Goal: Task Accomplishment & Management: Use online tool/utility

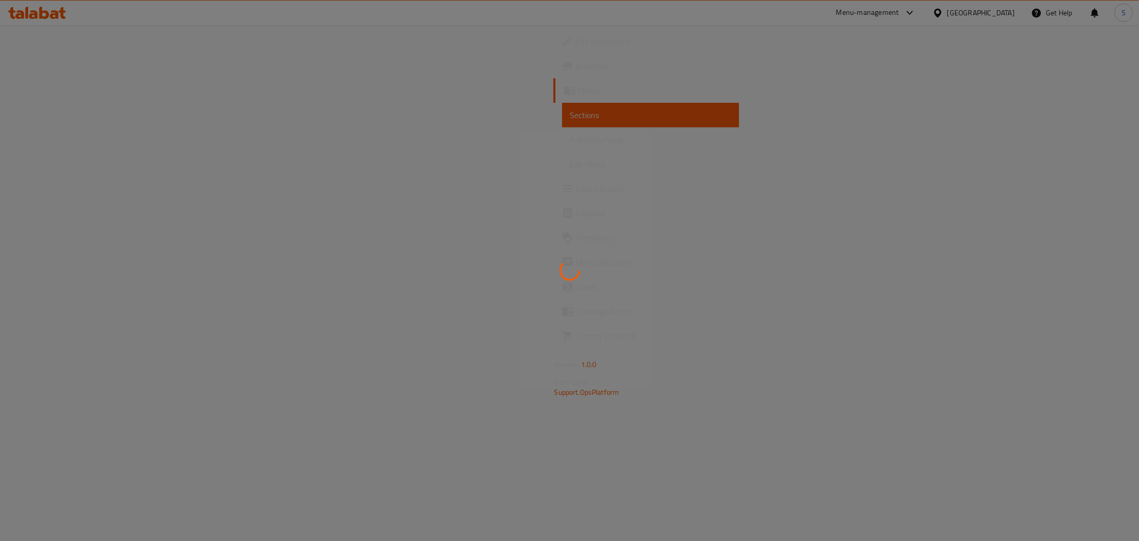
click at [539, 148] on div at bounding box center [569, 270] width 1139 height 541
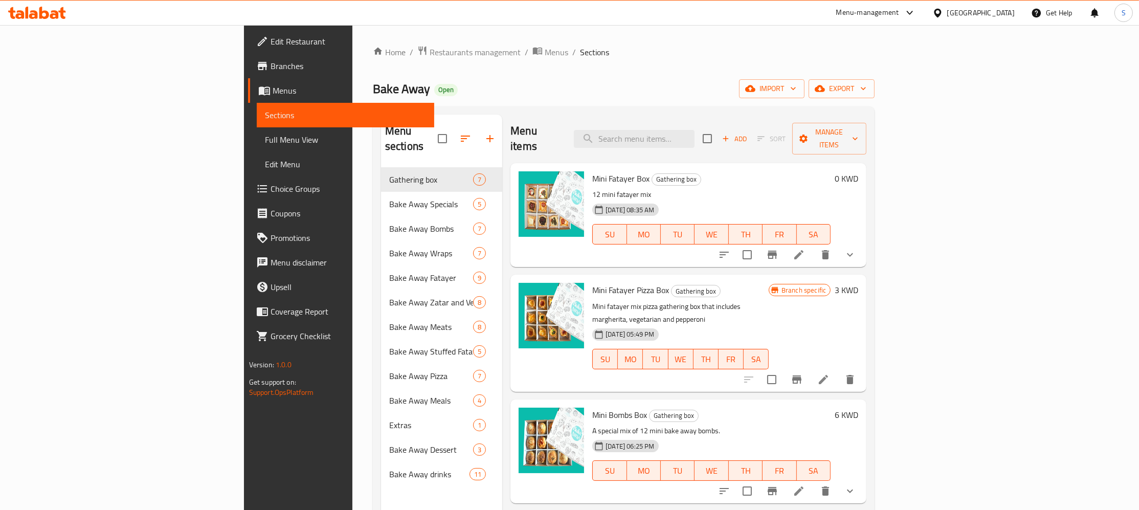
click at [484, 133] on icon "button" at bounding box center [490, 139] width 12 height 12
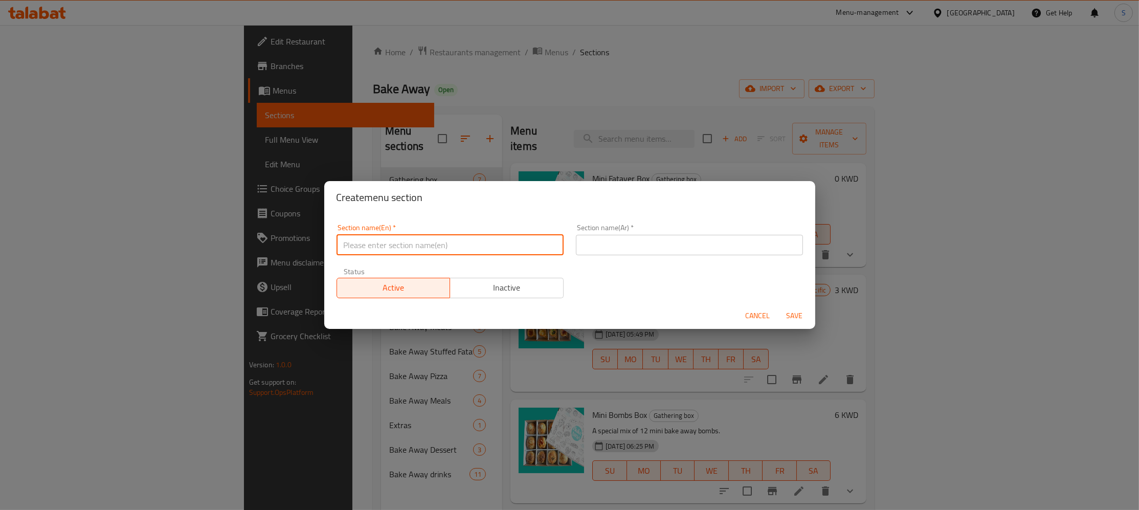
click at [515, 243] on input "text" at bounding box center [450, 245] width 227 height 20
paste input "Pro Day"
type input "Pro Day"
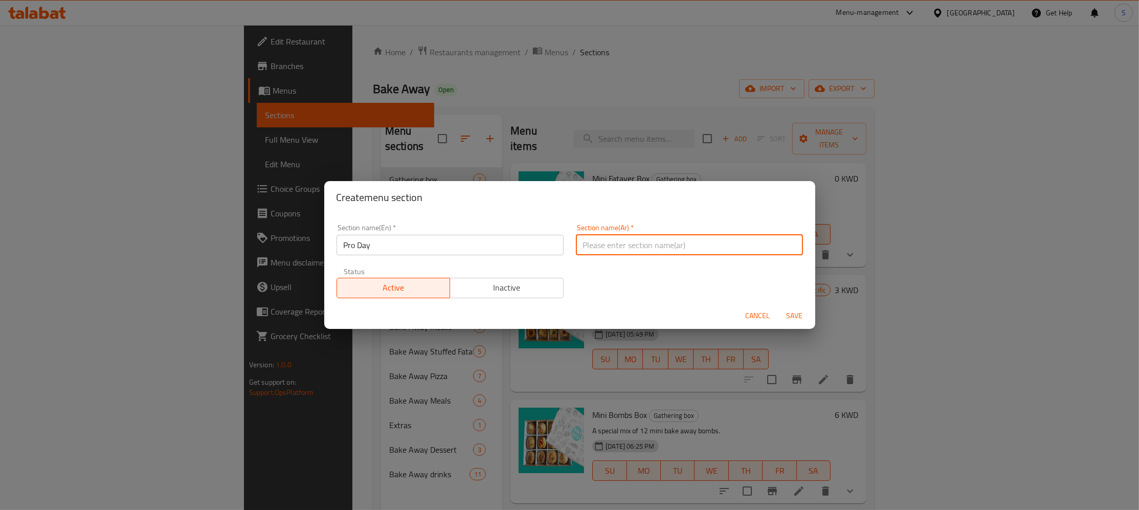
click at [673, 246] on input "text" at bounding box center [689, 245] width 227 height 20
paste input "عروض ليوم واحد"
type input "عروض ليوم واحد"
click at [790, 316] on span "Save" at bounding box center [795, 316] width 25 height 13
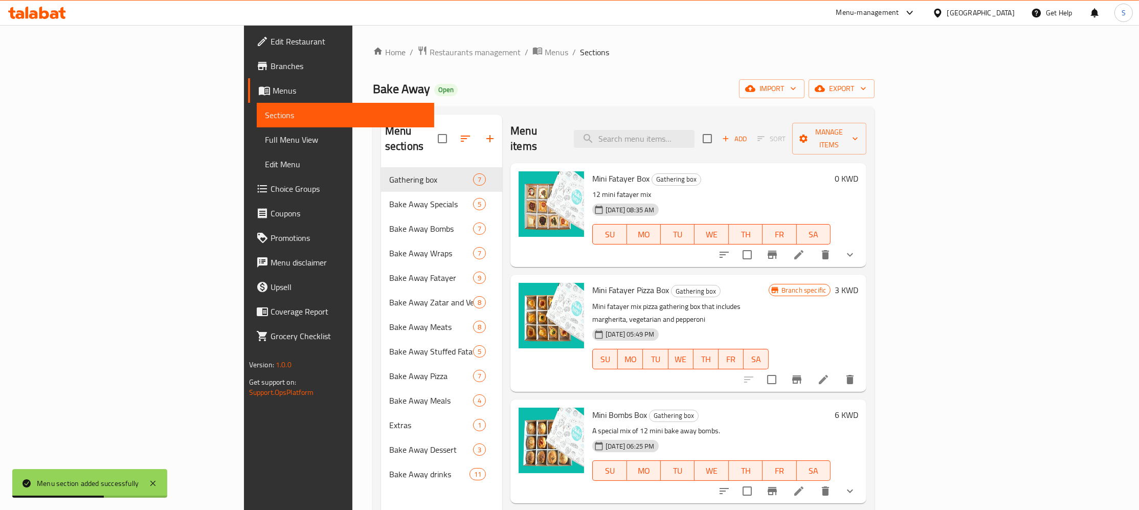
click at [532, 65] on div "Home / Restaurants management / Menus / Sections Bake Away Open import export M…" at bounding box center [624, 339] width 502 height 587
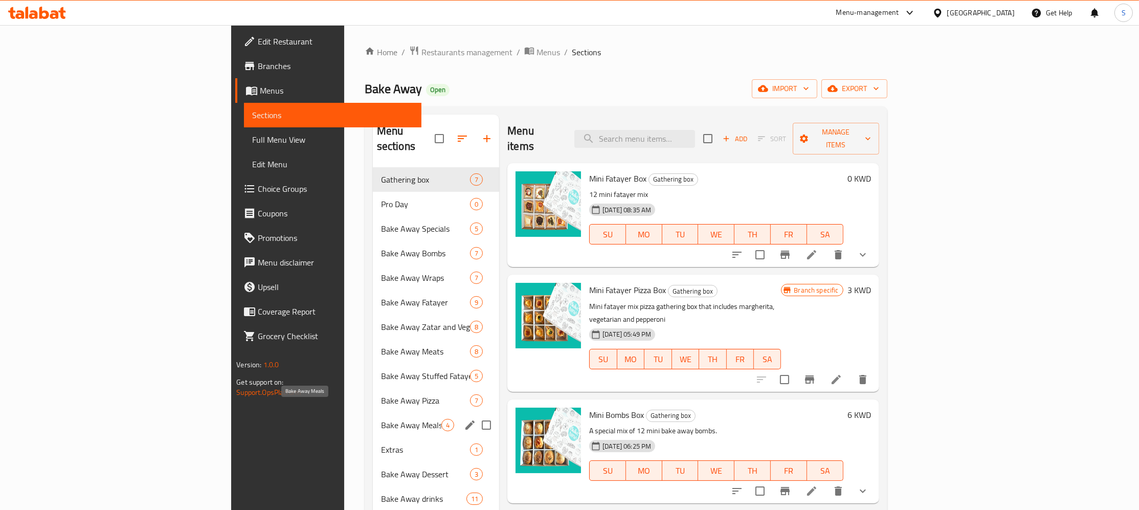
click at [381, 419] on span "Bake Away Meals" at bounding box center [411, 425] width 60 height 12
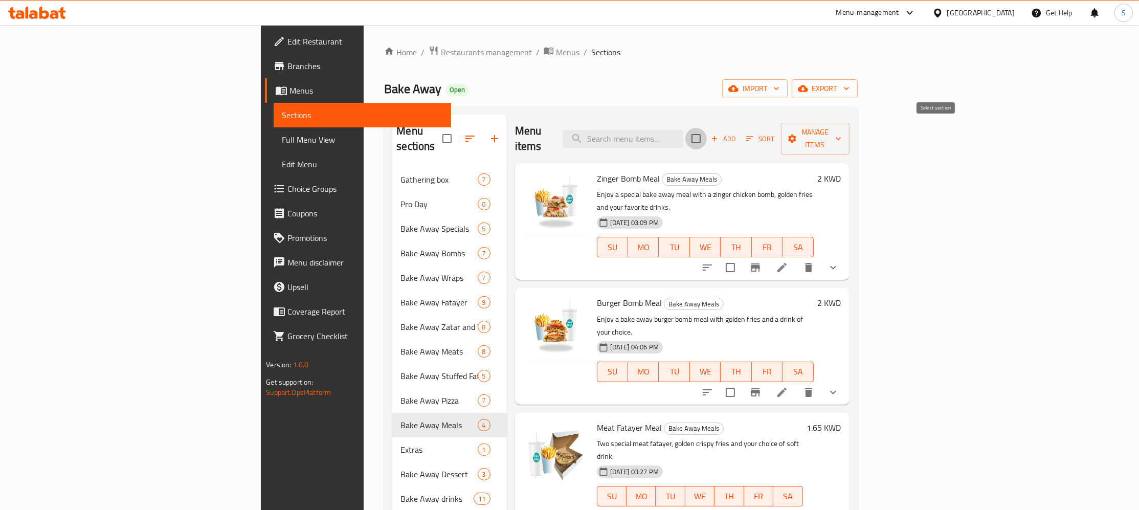
click at [707, 135] on input "checkbox" at bounding box center [696, 138] width 21 height 21
checkbox input "true"
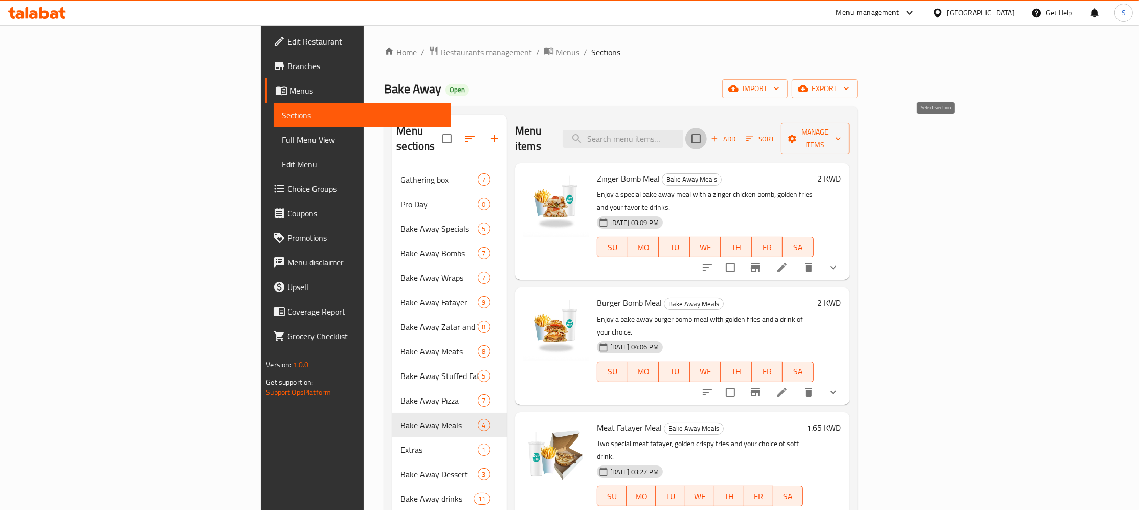
checkbox input "true"
click at [850, 126] on button "Manage items" at bounding box center [815, 139] width 69 height 32
click at [1068, 156] on span "Copy items" at bounding box center [1080, 157] width 65 height 12
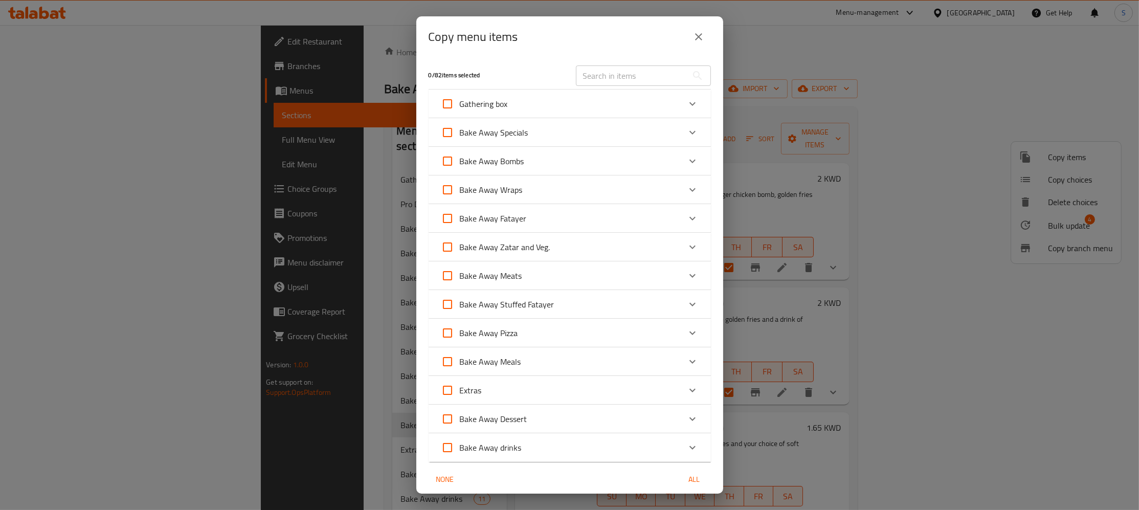
click at [447, 362] on input "Bake Away Meals" at bounding box center [447, 361] width 25 height 25
checkbox input "true"
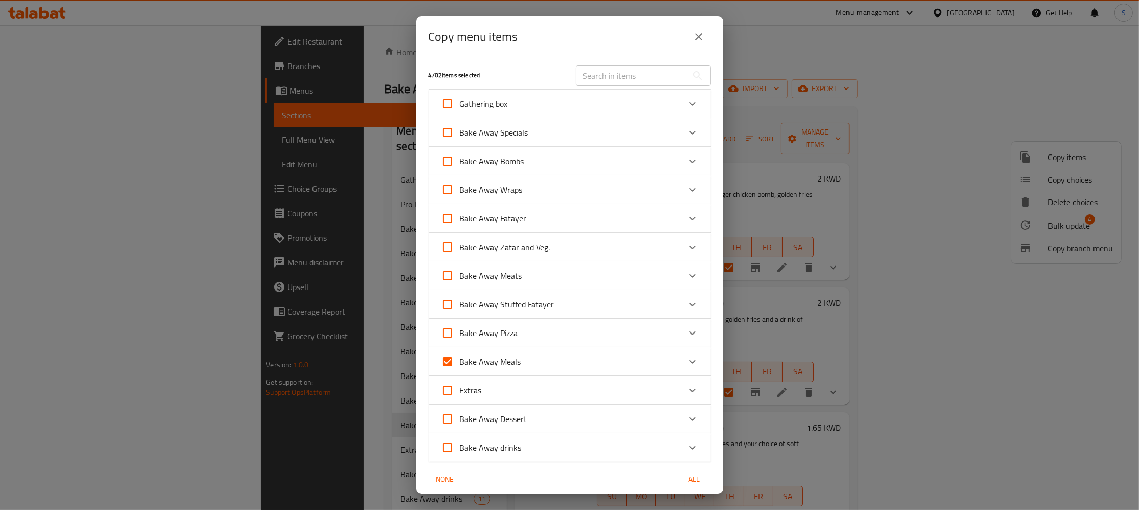
checkbox input "true"
click at [559, 368] on div "Bake Away Meals" at bounding box center [560, 361] width 239 height 25
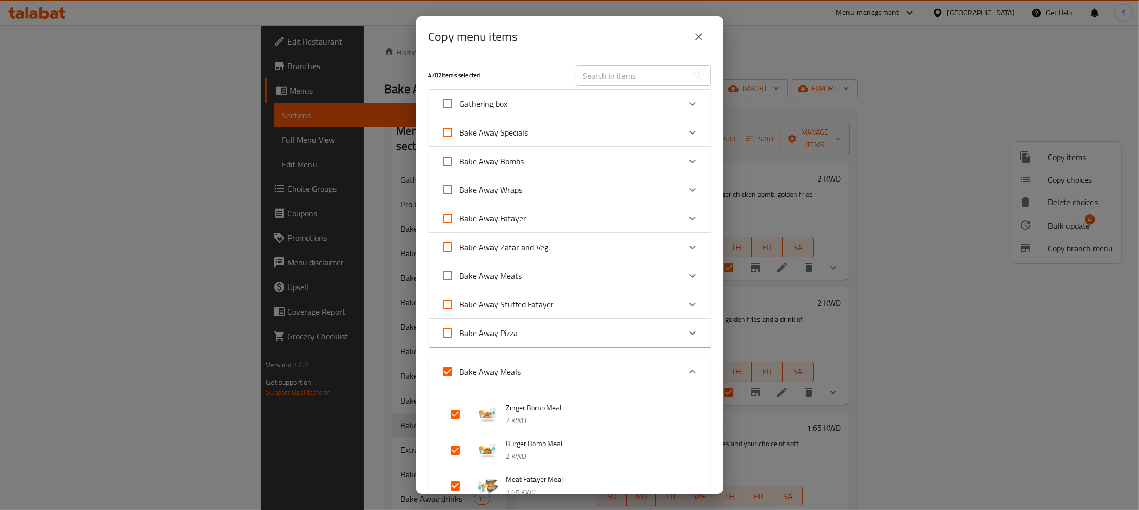
scroll to position [304, 0]
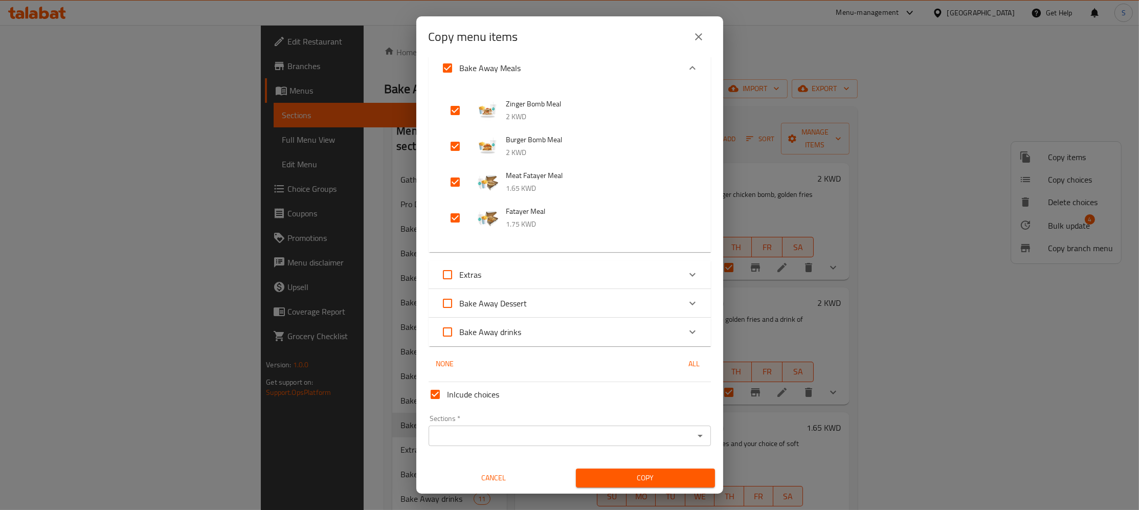
click at [503, 438] on input "Sections   *" at bounding box center [561, 436] width 259 height 14
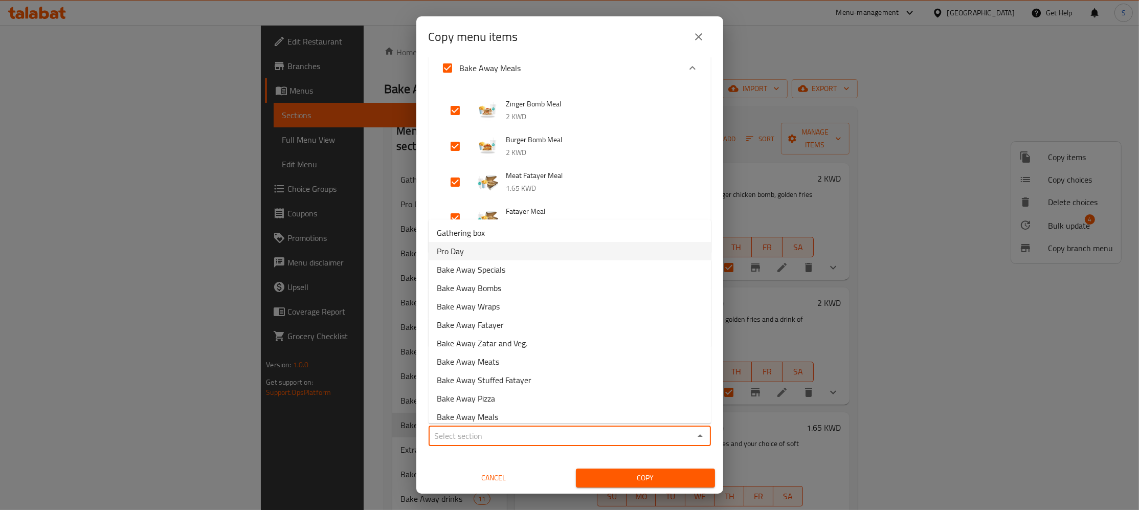
click at [497, 254] on li "Pro Day" at bounding box center [570, 251] width 282 height 18
type input "Pro Day"
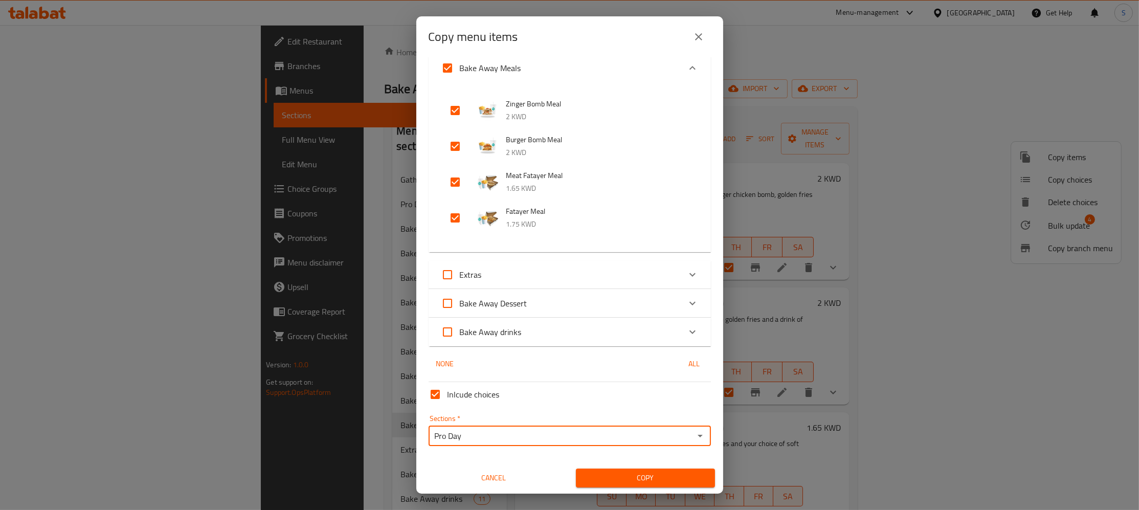
click at [646, 476] on span "Copy" at bounding box center [645, 478] width 123 height 13
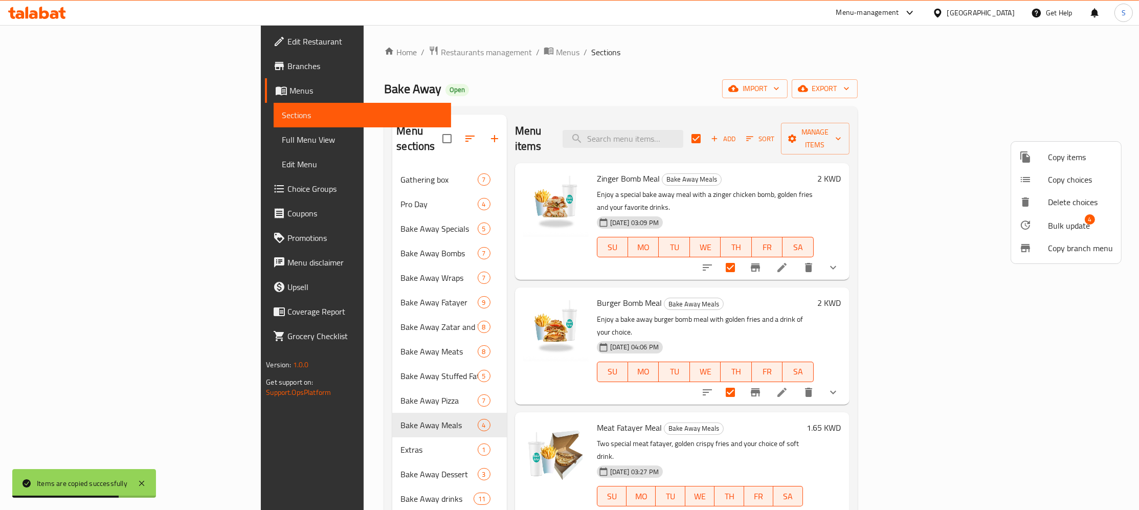
click at [313, 183] on div at bounding box center [569, 255] width 1139 height 510
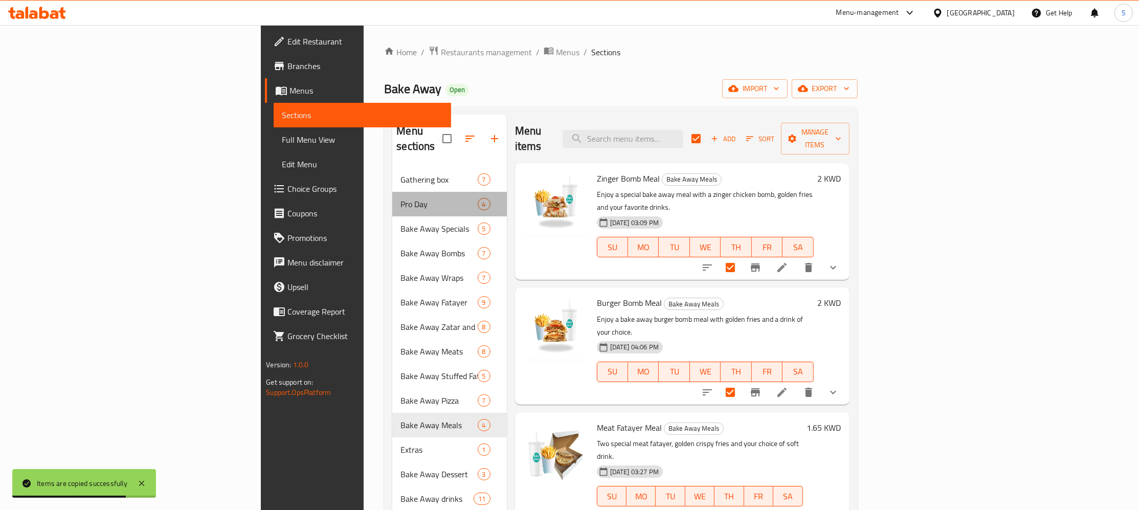
click at [392, 192] on div "Pro Day 4" at bounding box center [449, 204] width 114 height 25
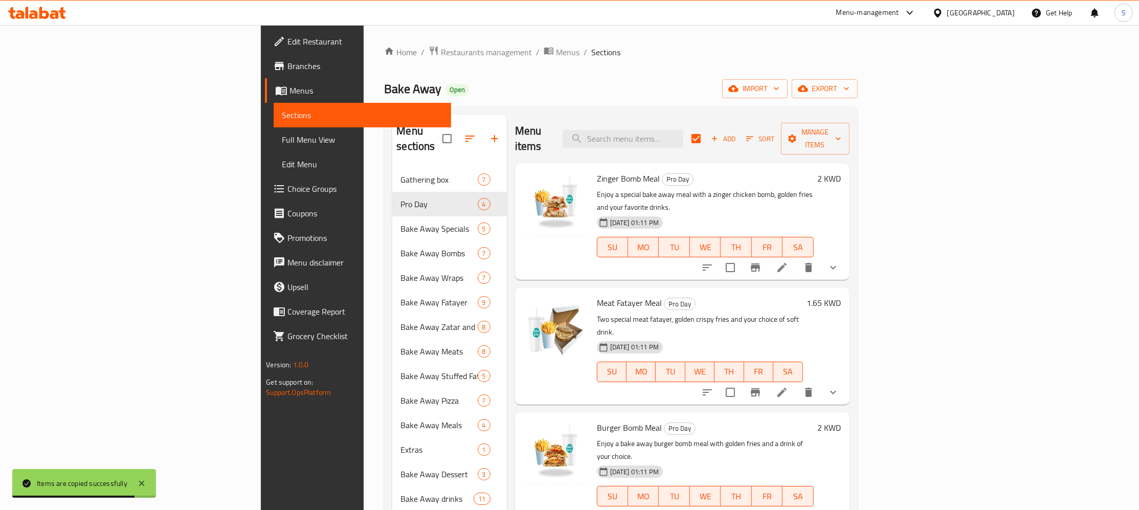
click at [768, 103] on div "Home / Restaurants management / Menus / Sections Bake Away Open import export M…" at bounding box center [620, 339] width 473 height 587
